Goal: Find specific page/section

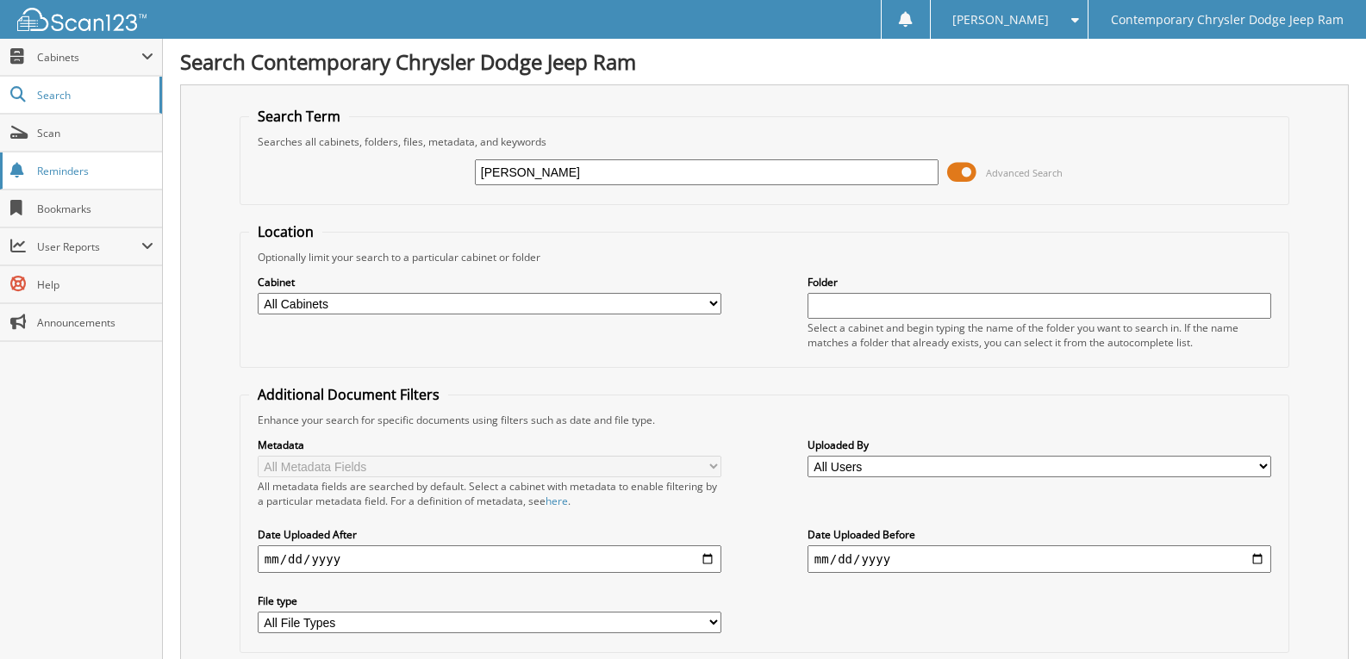
drag, startPoint x: 565, startPoint y: 180, endPoint x: 0, endPoint y: 180, distance: 564.6
click at [396, 183] on div "[PERSON_NAME] Advanced Search" at bounding box center [764, 172] width 1031 height 47
paste input "[US_VEHICLE_IDENTIFICATION_NUMBER]"
type input "[US_VEHICLE_IDENTIFICATION_NUMBER]"
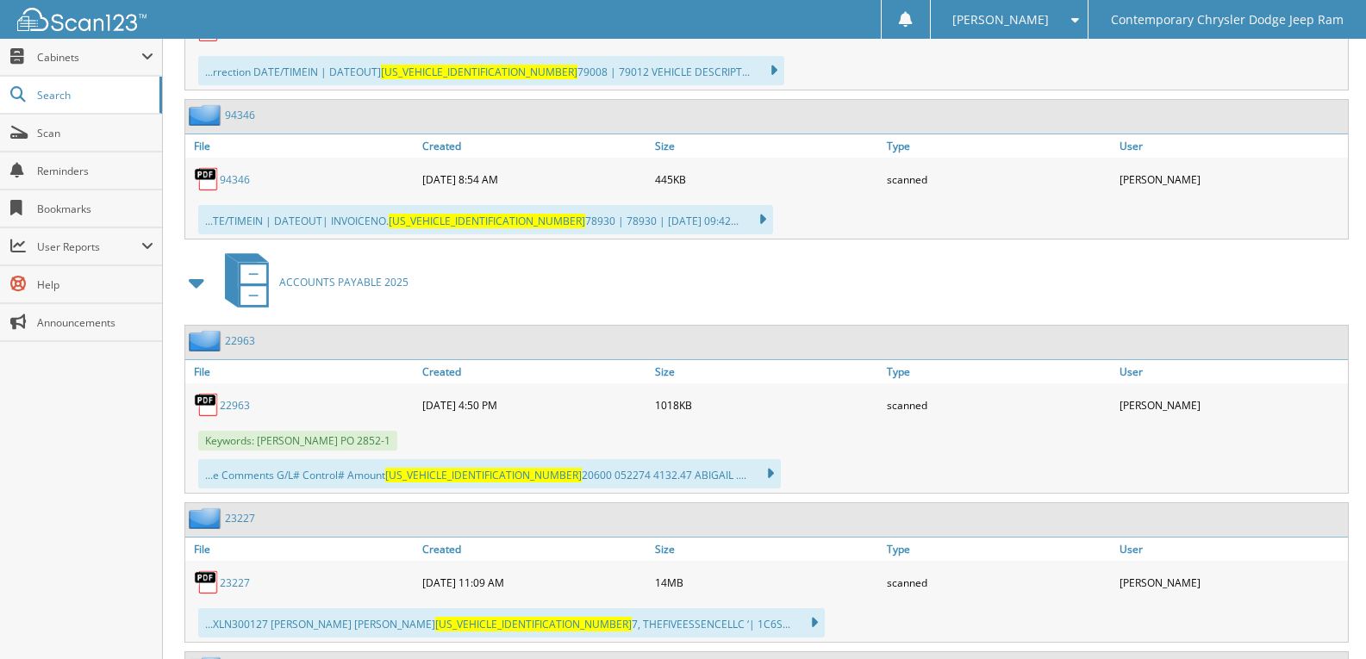
scroll to position [2112, 0]
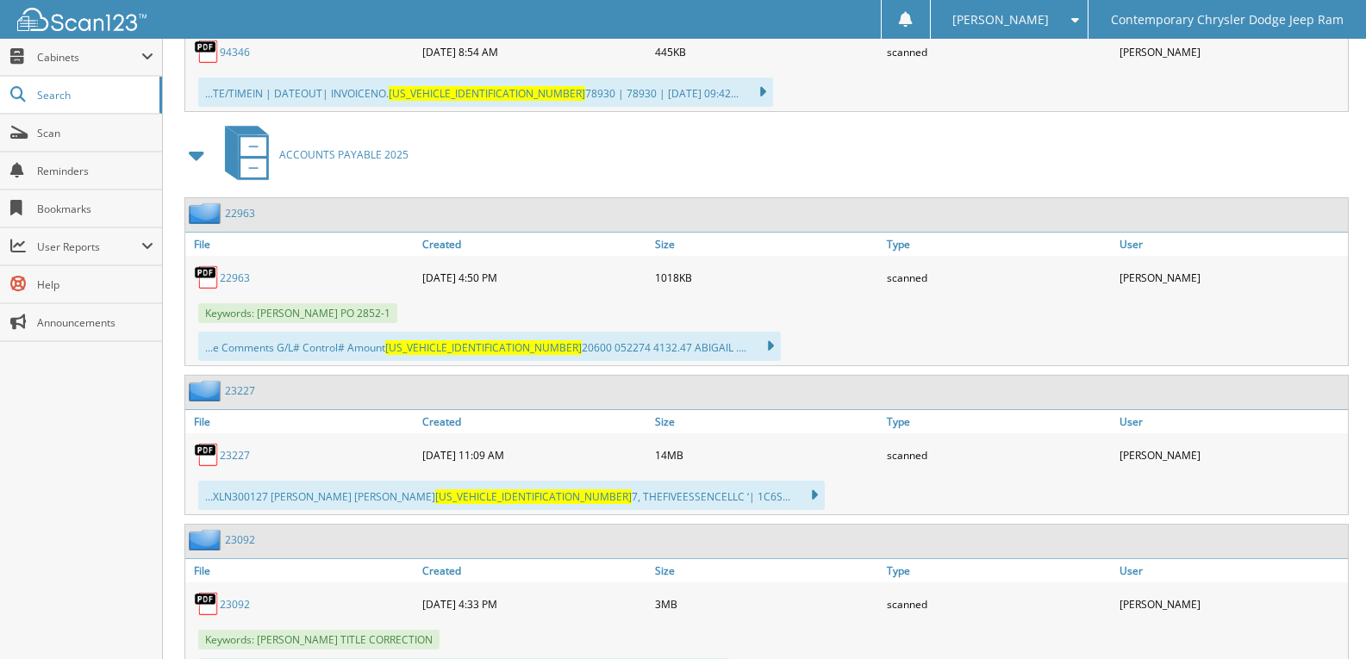
click at [237, 608] on link "23092" at bounding box center [235, 604] width 30 height 15
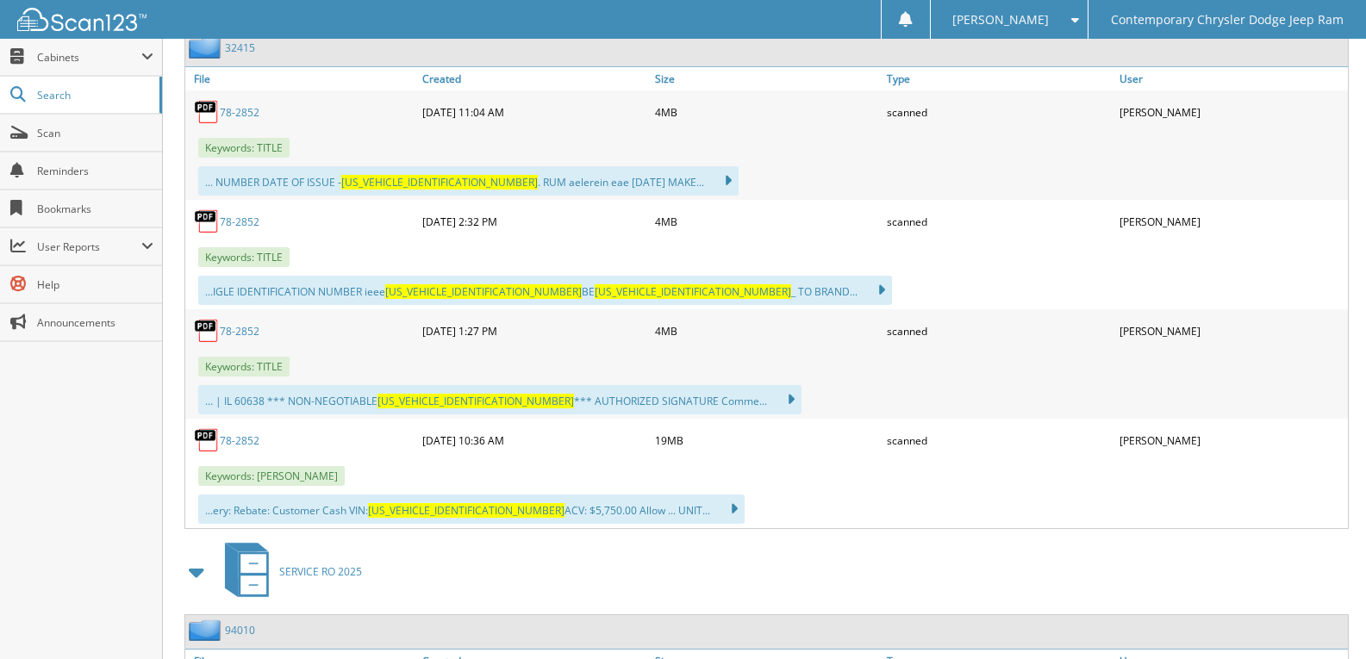
scroll to position [991, 0]
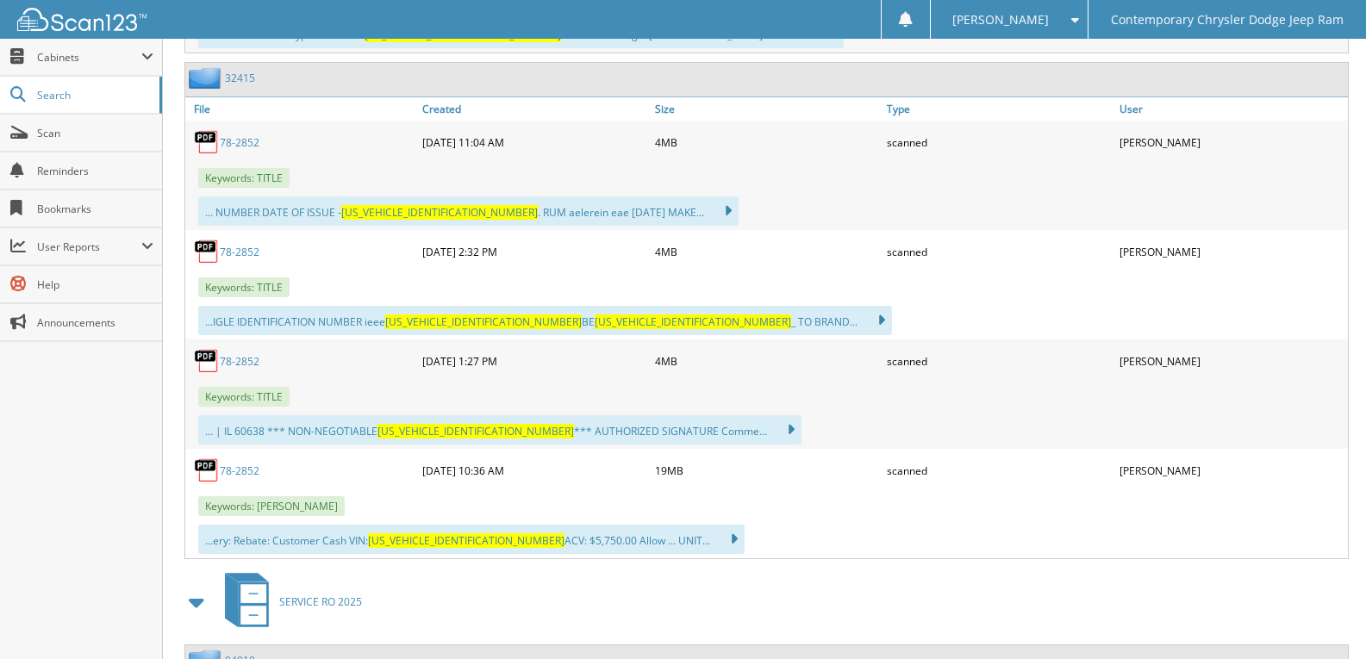
click at [246, 147] on link "78-2852" at bounding box center [240, 142] width 40 height 15
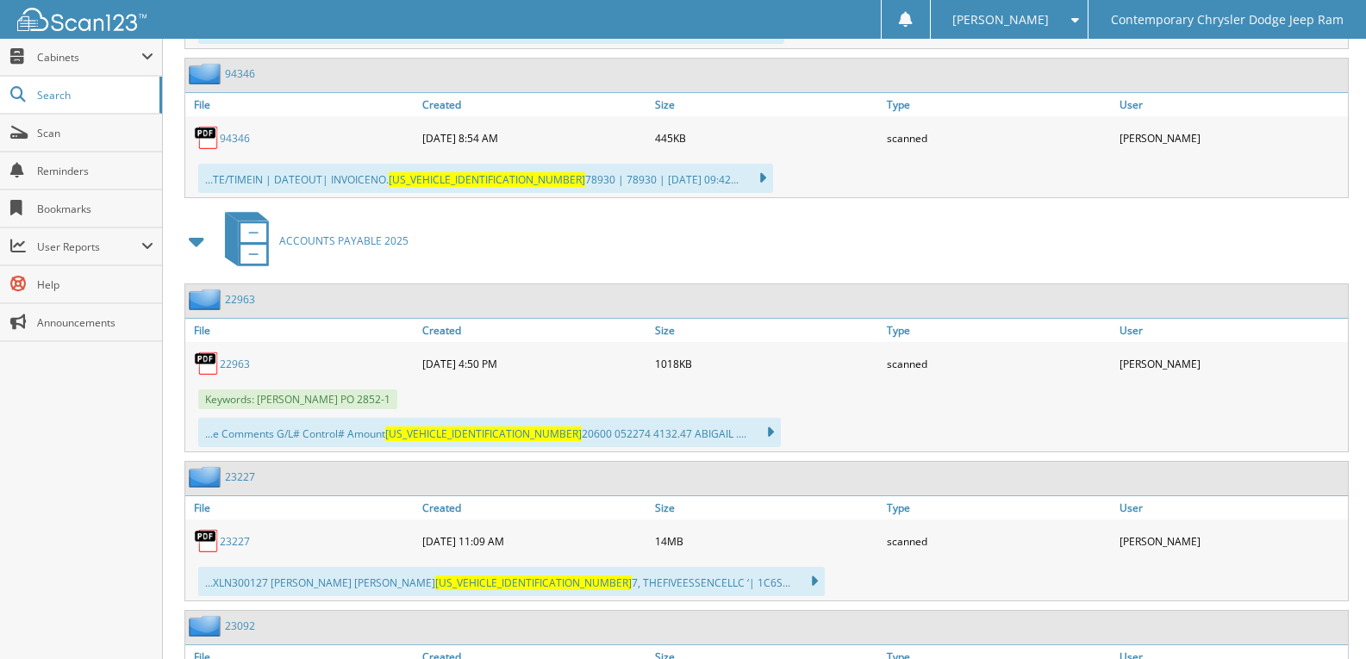
scroll to position [2198, 0]
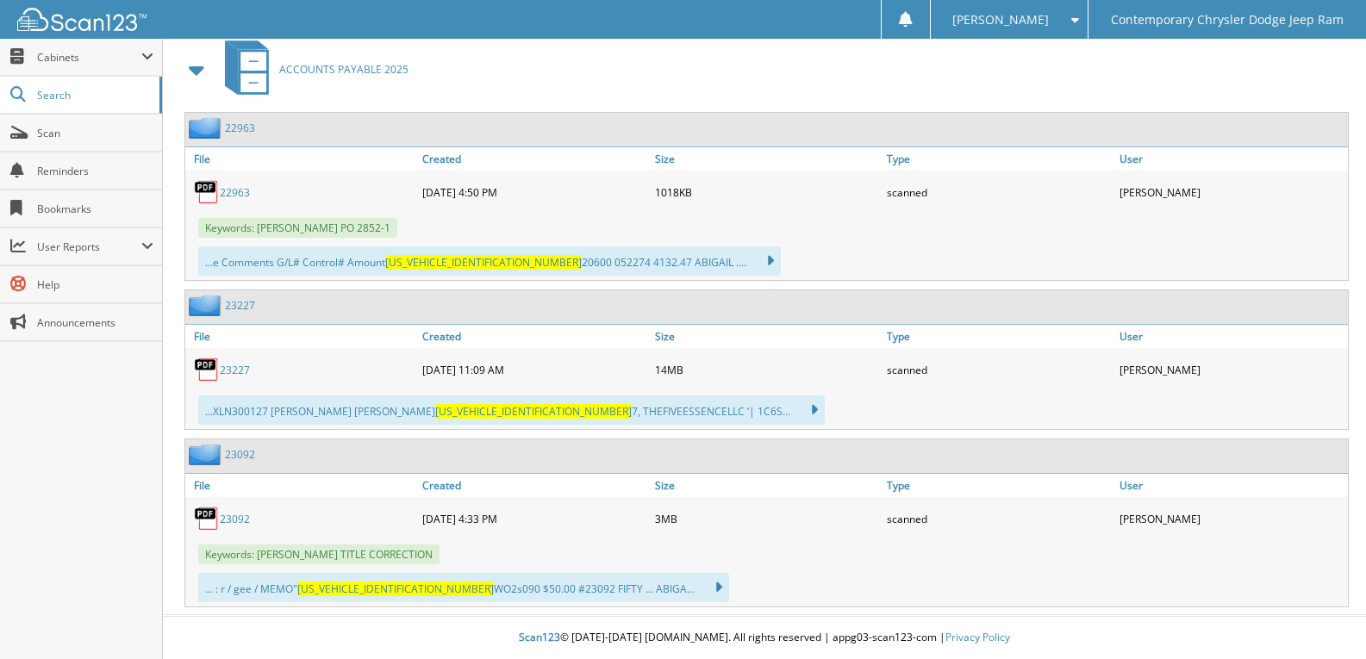
click at [230, 522] on link "23092" at bounding box center [235, 519] width 30 height 15
